Goal: Book appointment/travel/reservation

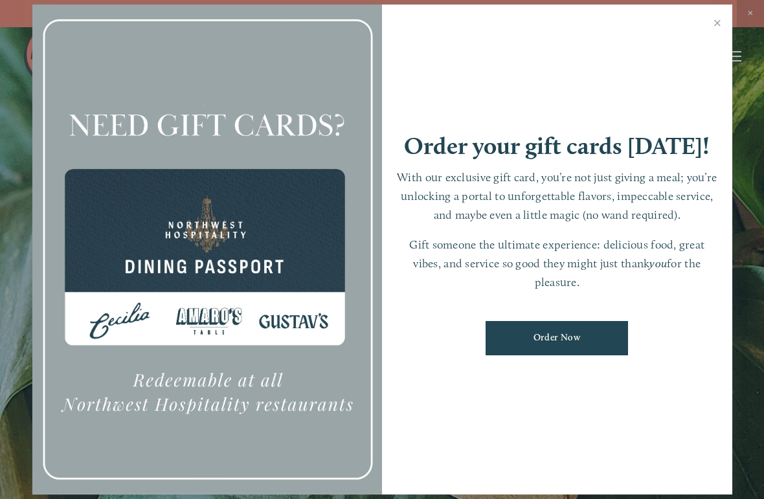
click at [714, 30] on link "Close" at bounding box center [717, 24] width 25 height 36
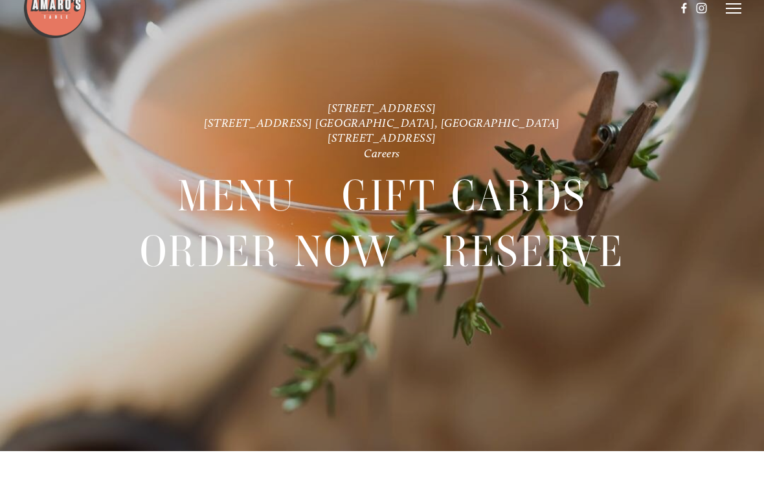
scroll to position [27, 0]
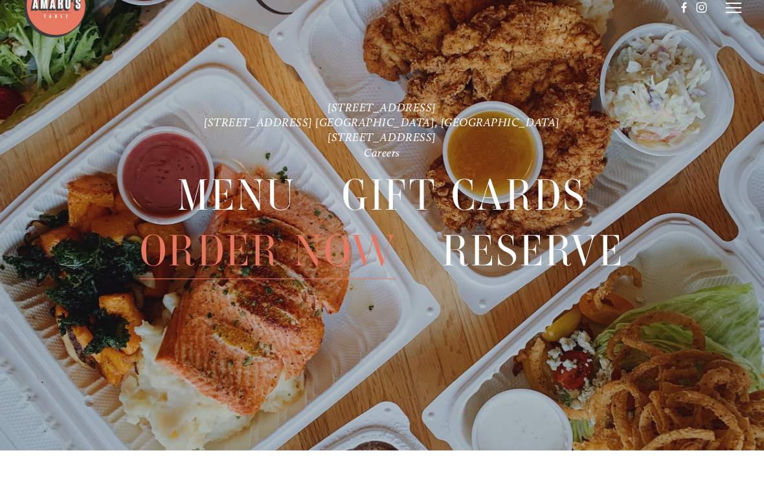
click at [731, 50] on icon at bounding box center [733, 56] width 16 height 12
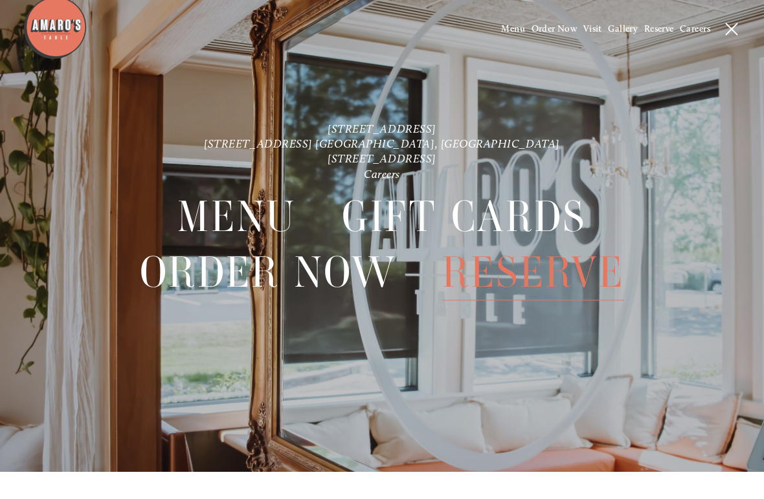
scroll to position [0, 0]
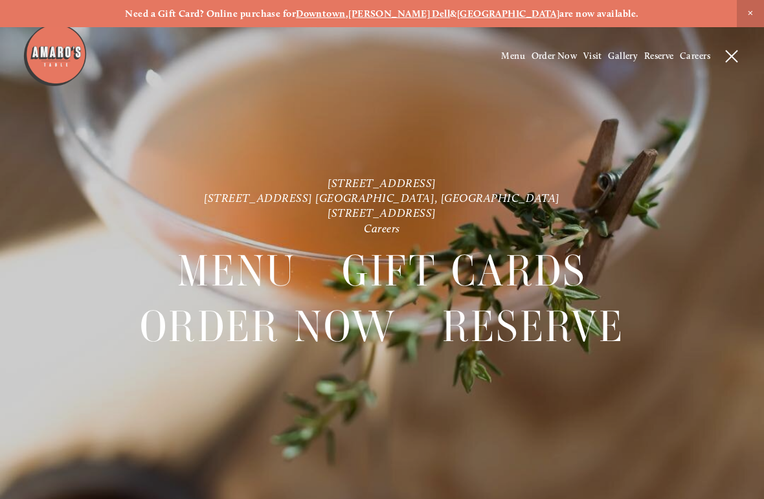
click at [733, 53] on icon at bounding box center [731, 56] width 12 height 12
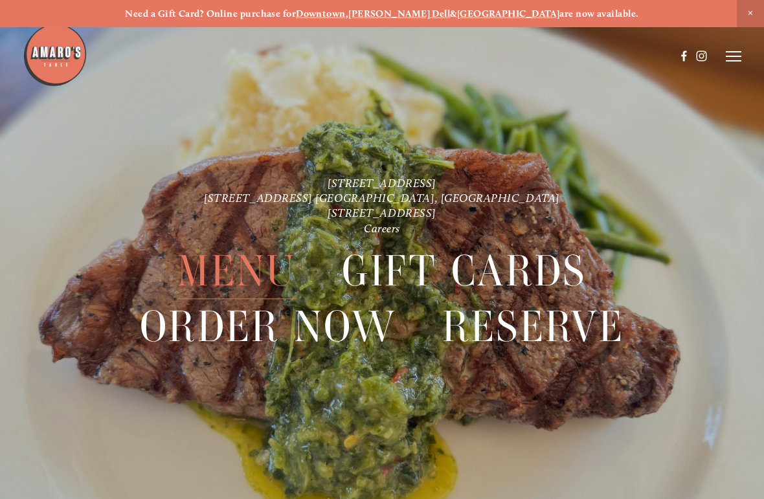
click at [731, 57] on icon at bounding box center [733, 56] width 16 height 12
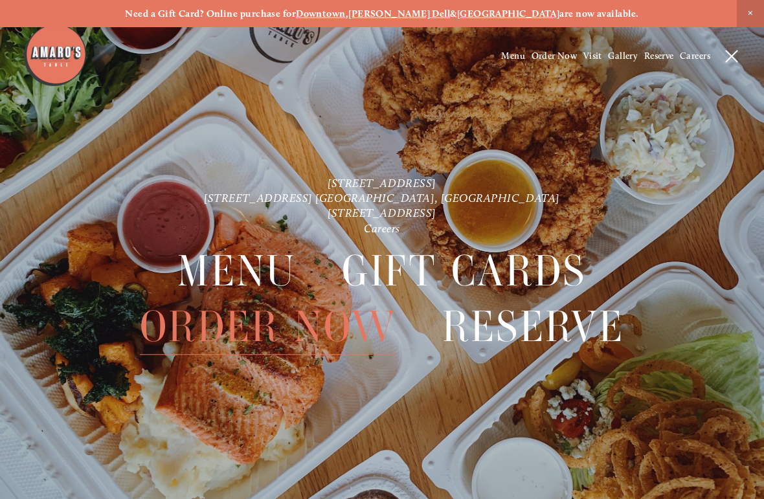
click at [658, 58] on span "Reserve" at bounding box center [659, 55] width 30 height 11
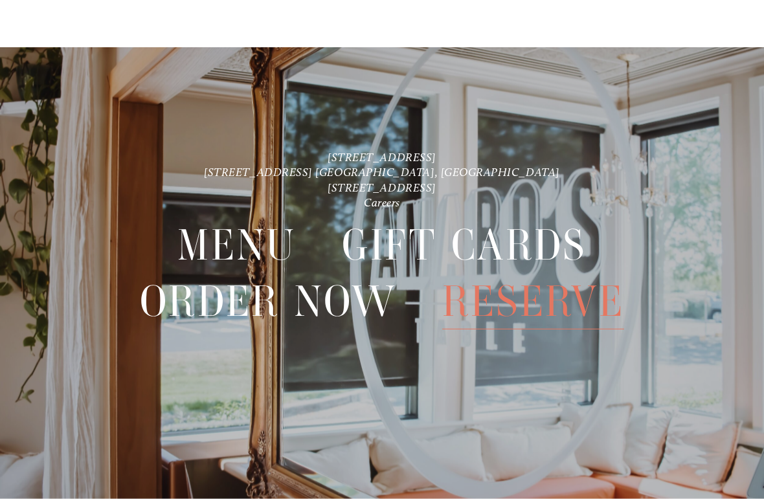
scroll to position [1953, 0]
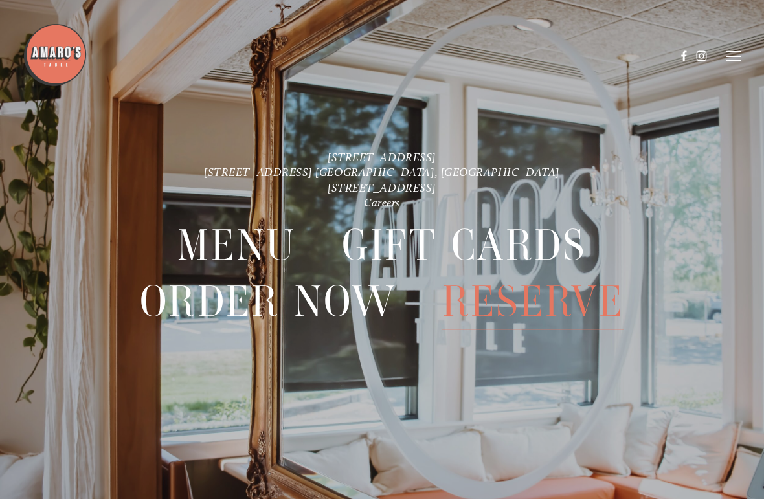
click at [732, 61] on line at bounding box center [733, 61] width 16 height 0
click at [515, 56] on span "Menu" at bounding box center [513, 55] width 24 height 11
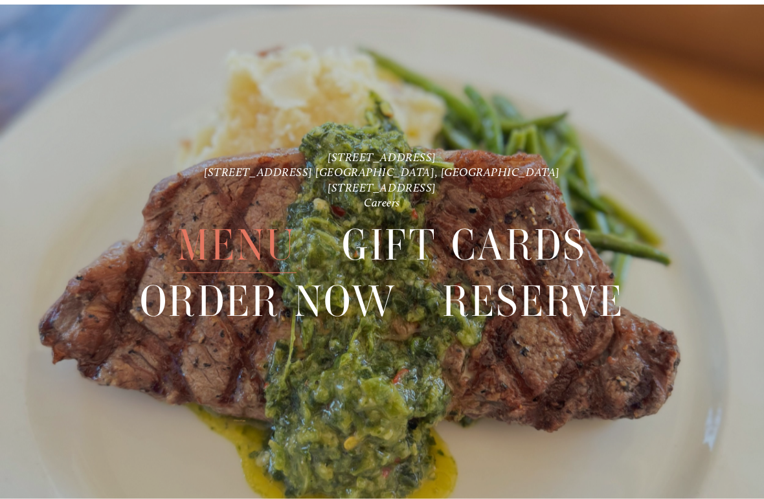
scroll to position [2659, 0]
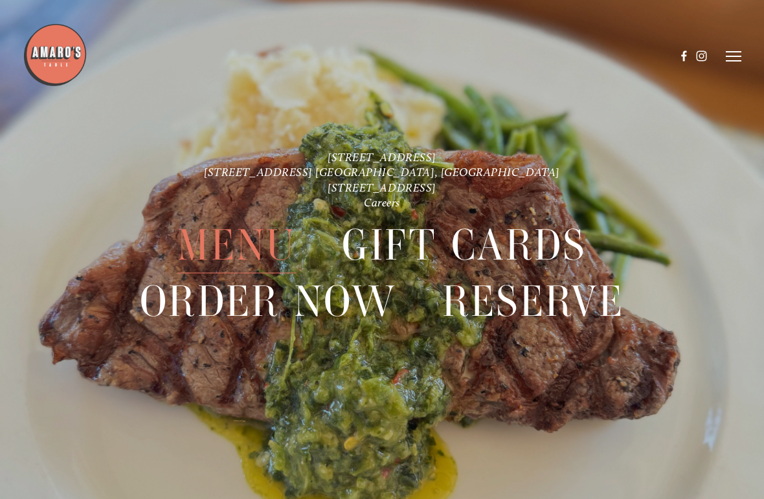
click at [738, 56] on line at bounding box center [733, 56] width 16 height 0
click at [548, 58] on span "Order Now" at bounding box center [554, 55] width 46 height 11
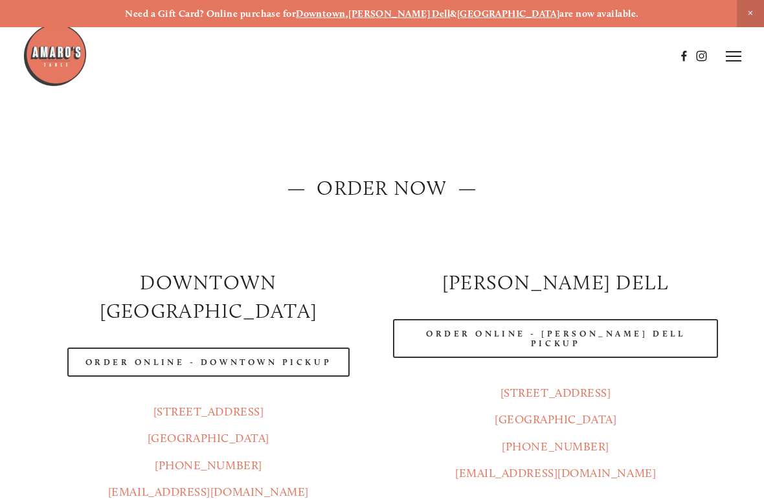
click at [738, 56] on line at bounding box center [733, 56] width 16 height 0
click at [659, 54] on span "Reserve" at bounding box center [659, 55] width 30 height 11
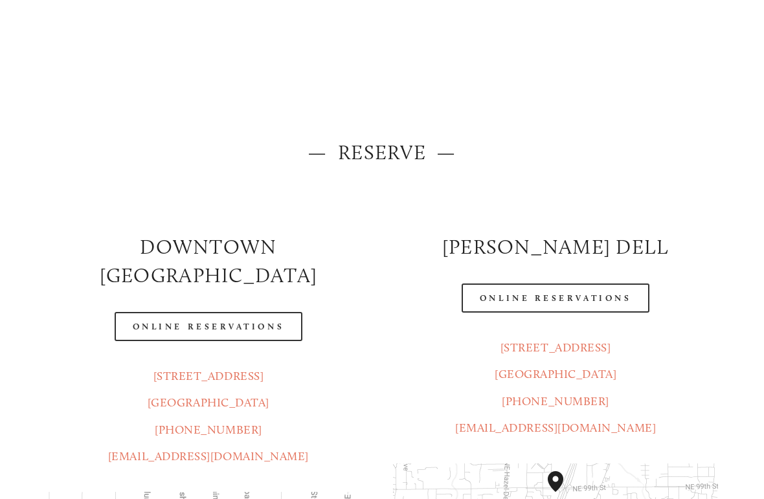
scroll to position [36, 0]
click at [227, 312] on link "Online Reservations" at bounding box center [209, 326] width 188 height 29
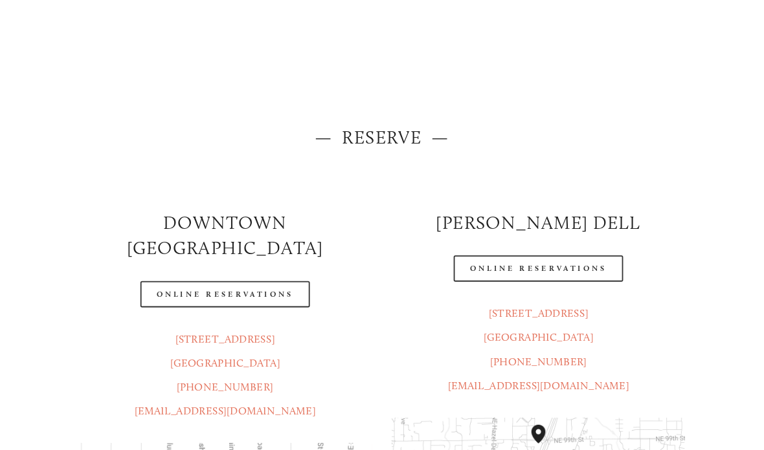
scroll to position [87, 0]
